Goal: Transaction & Acquisition: Purchase product/service

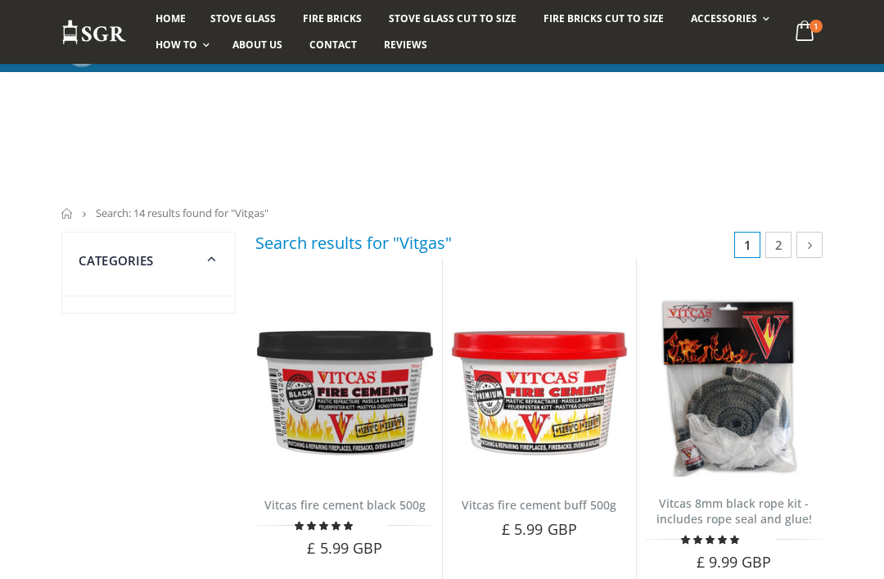
scroll to position [437, 0]
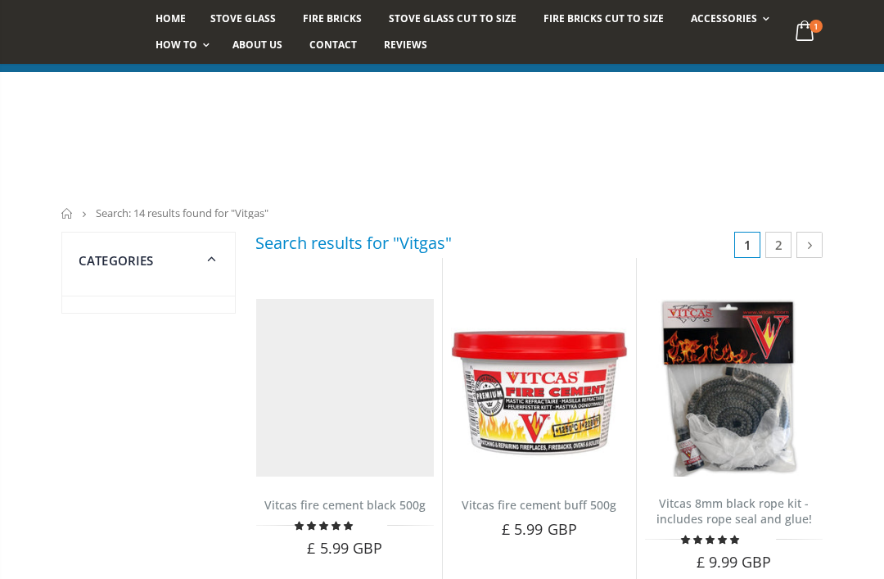
scroll to position [437, 0]
